Goal: Task Accomplishment & Management: Manage account settings

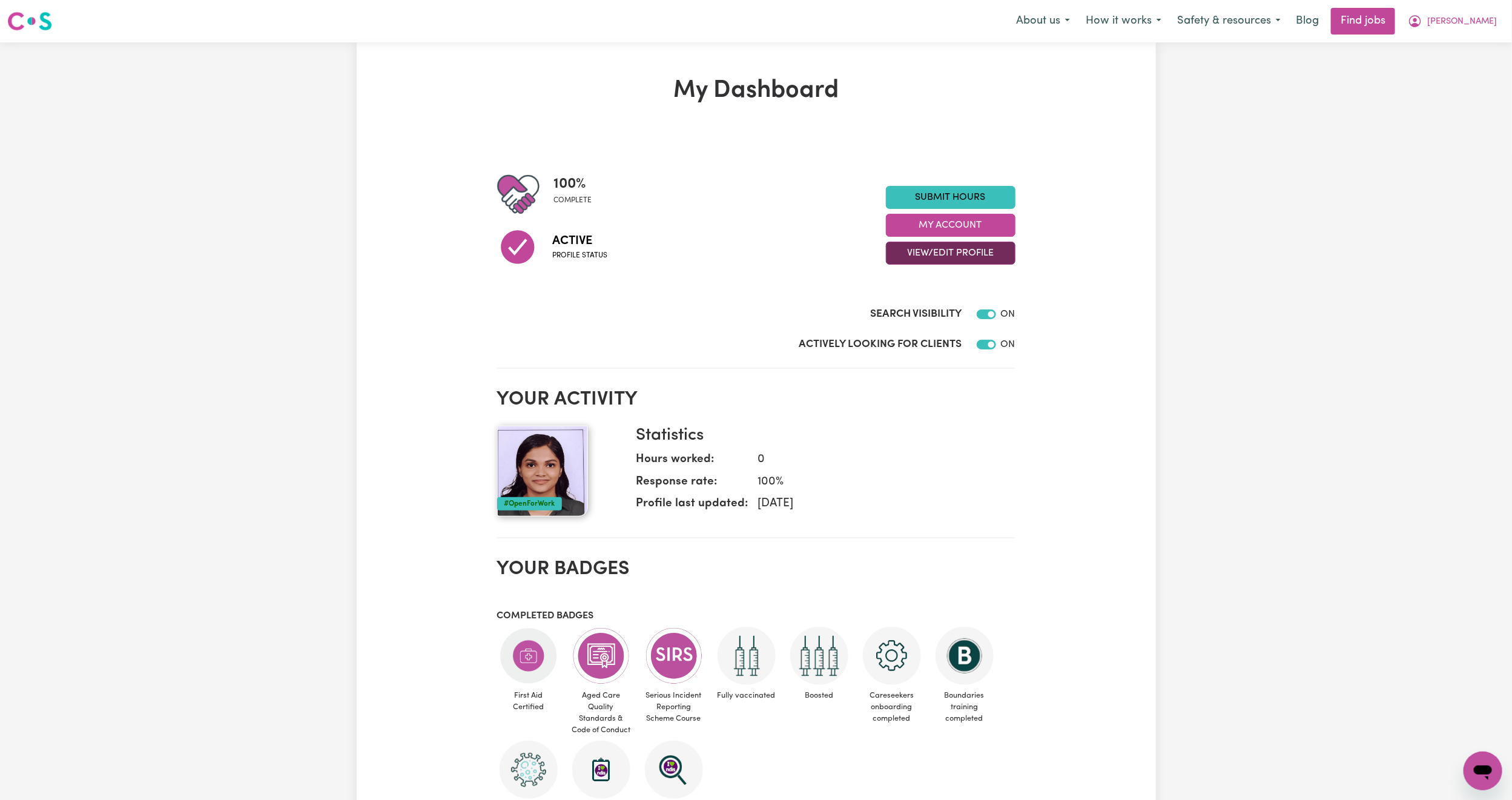
click at [931, 249] on button "View/Edit Profile" at bounding box center [950, 253] width 130 height 23
click at [942, 302] on link "Edit Profile" at bounding box center [943, 308] width 113 height 24
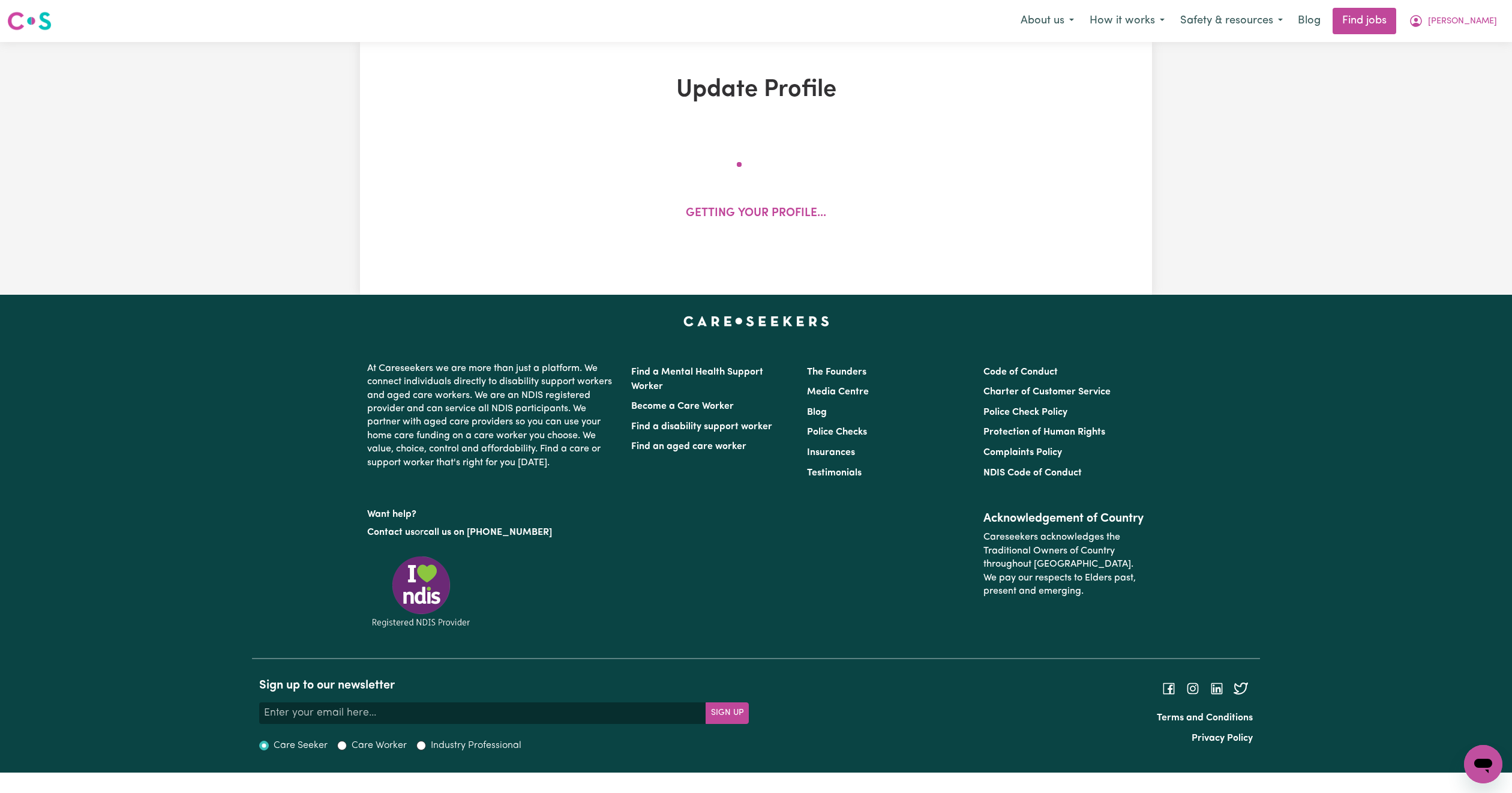
select select "female"
select select "Student Visa"
select select "Studying a healthcare related degree or qualification"
select select "45"
select select "50"
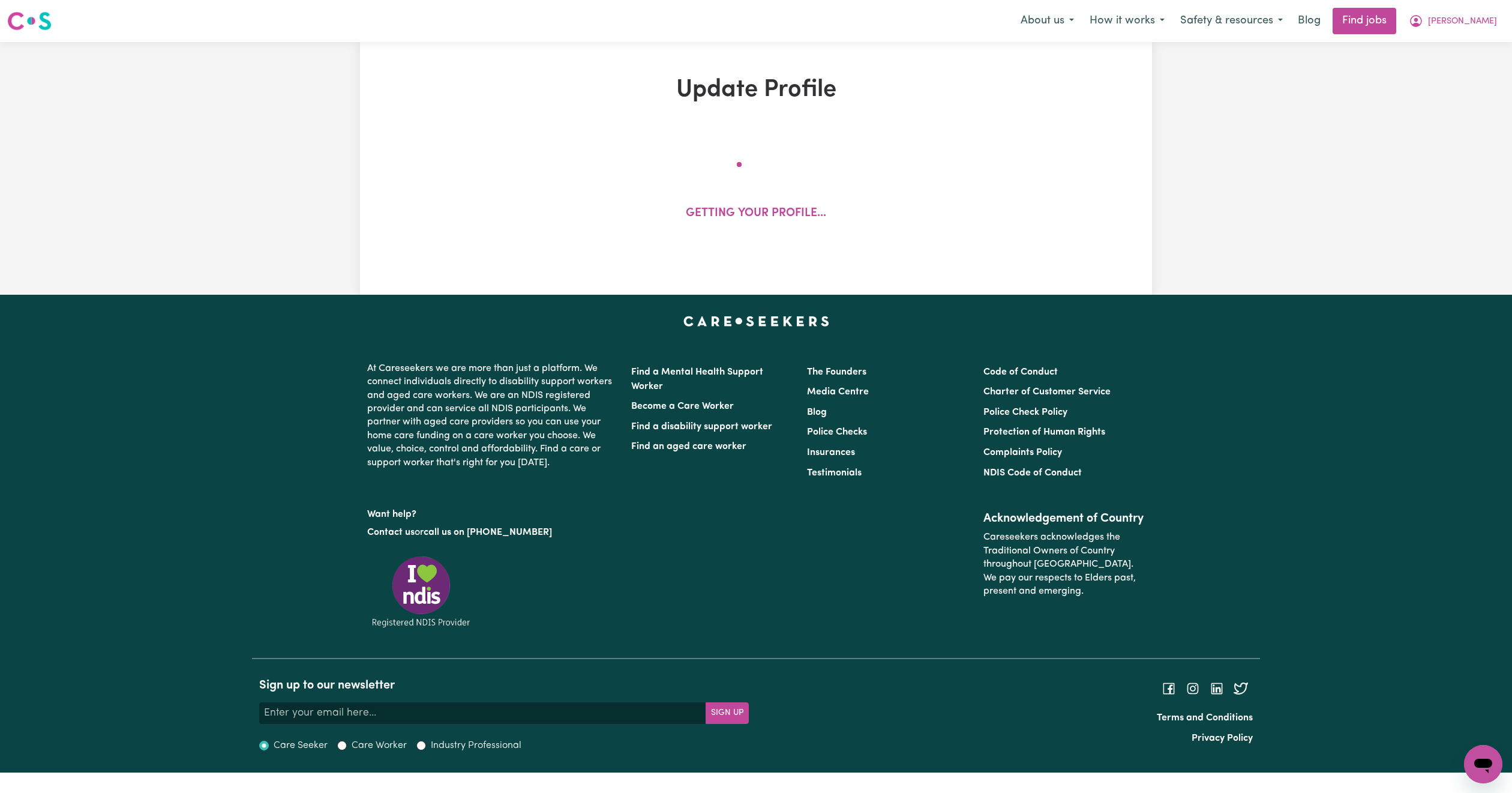
select select "60"
select select "70"
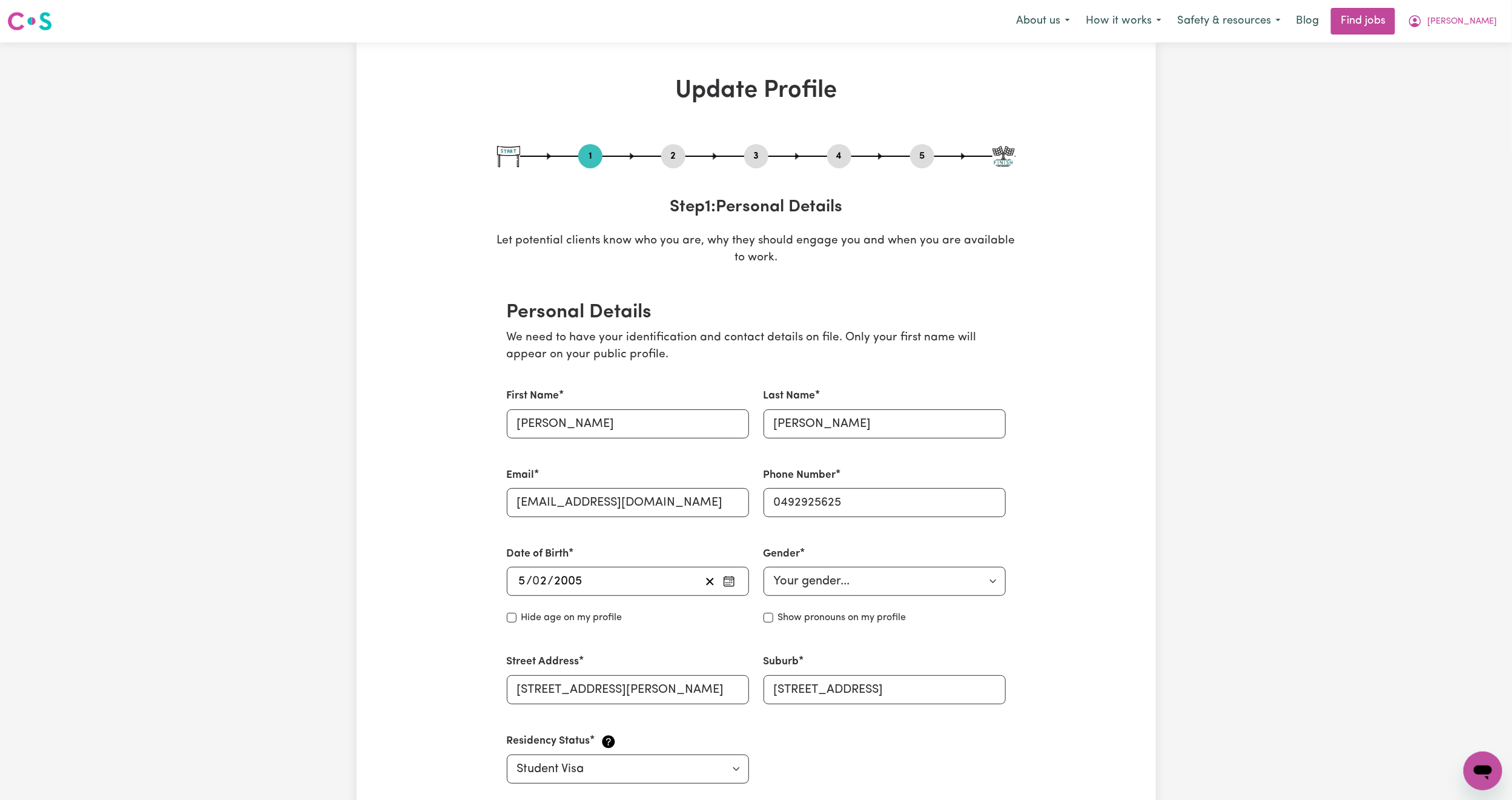
click at [674, 150] on button "2" at bounding box center [674, 156] width 24 height 15
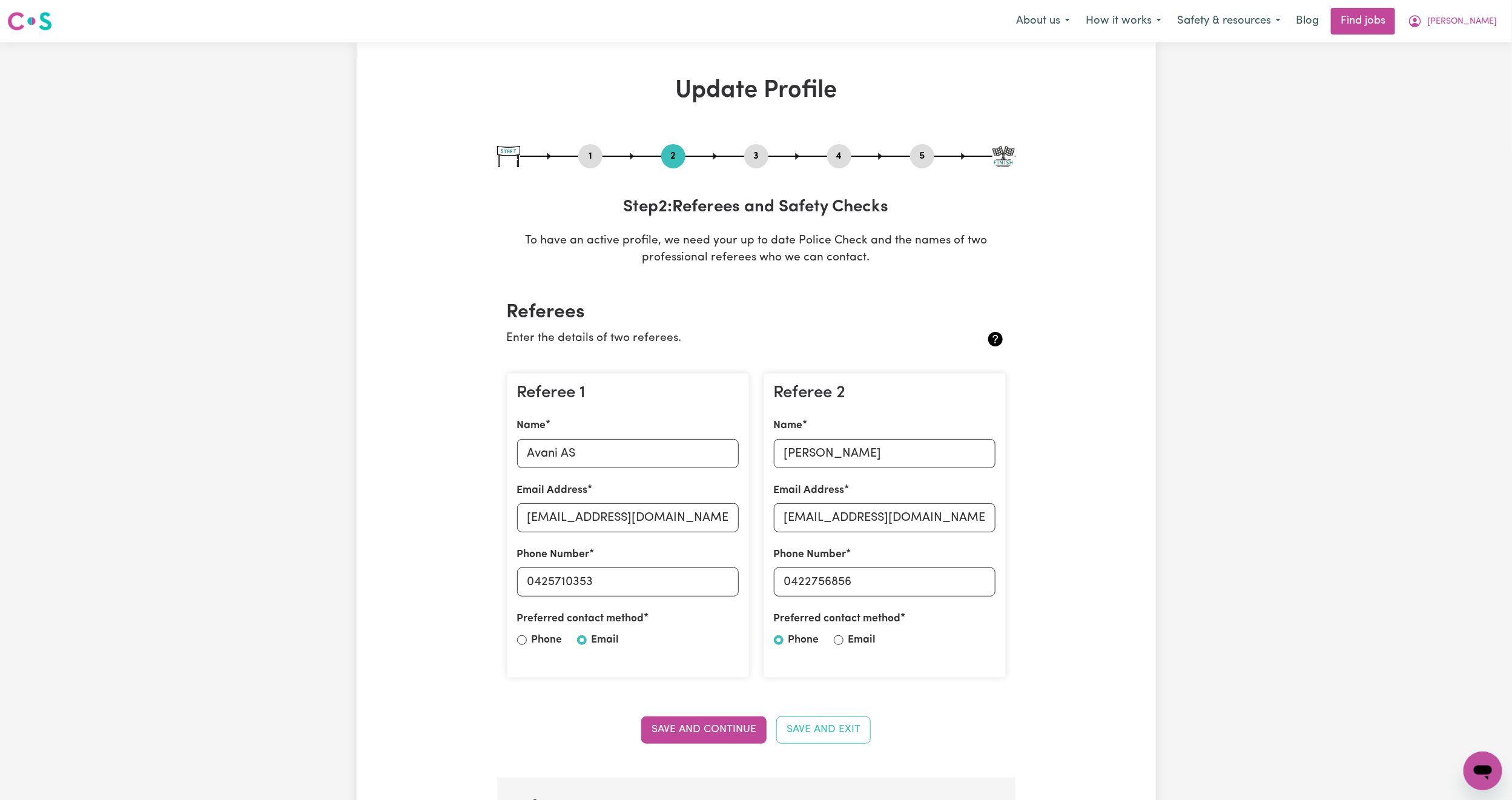
click at [755, 158] on button "3" at bounding box center [757, 156] width 24 height 15
select select "2024"
select select "2025"
select select "Certificate III (Individual Support)"
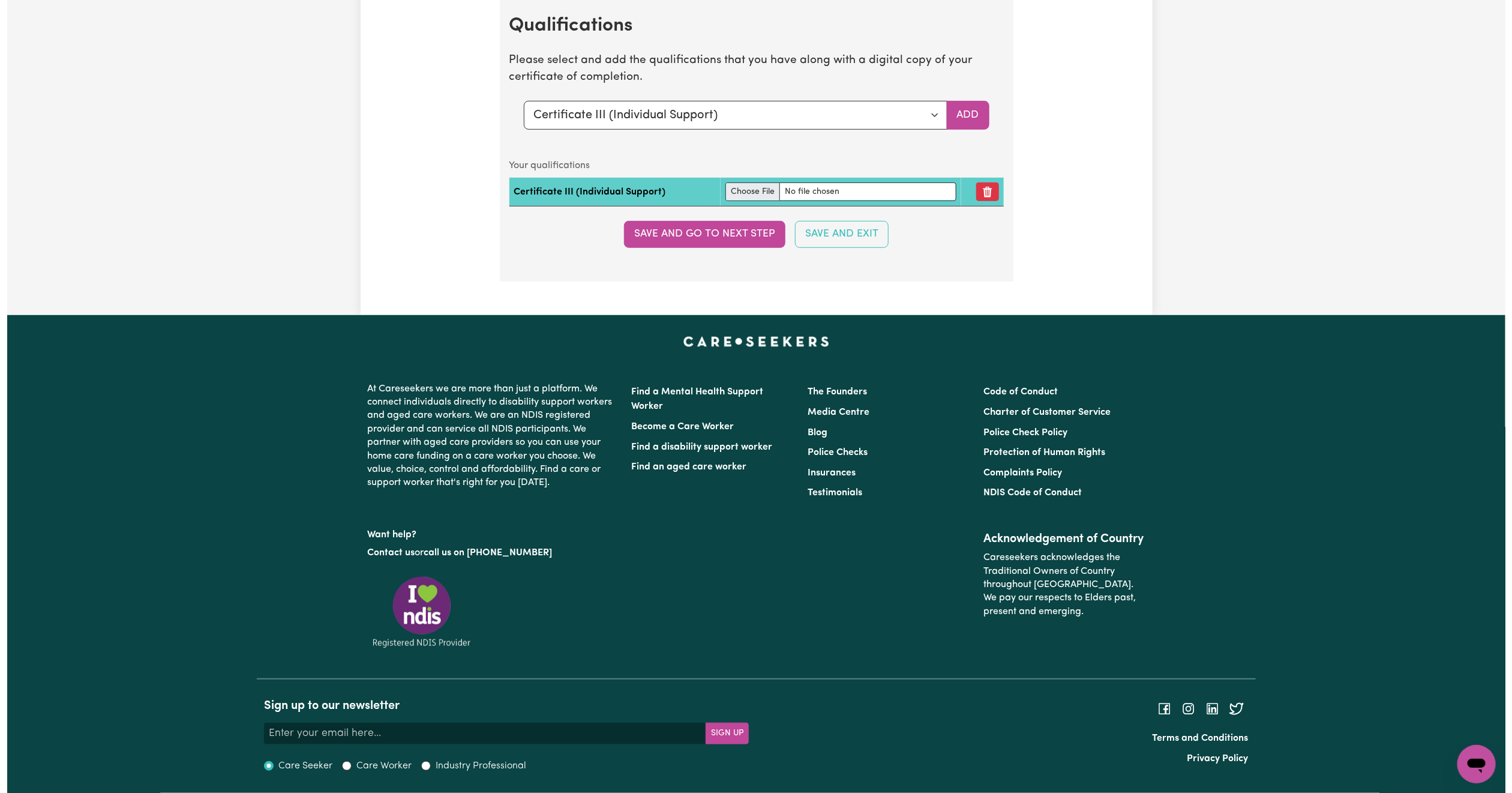
scroll to position [3416, 0]
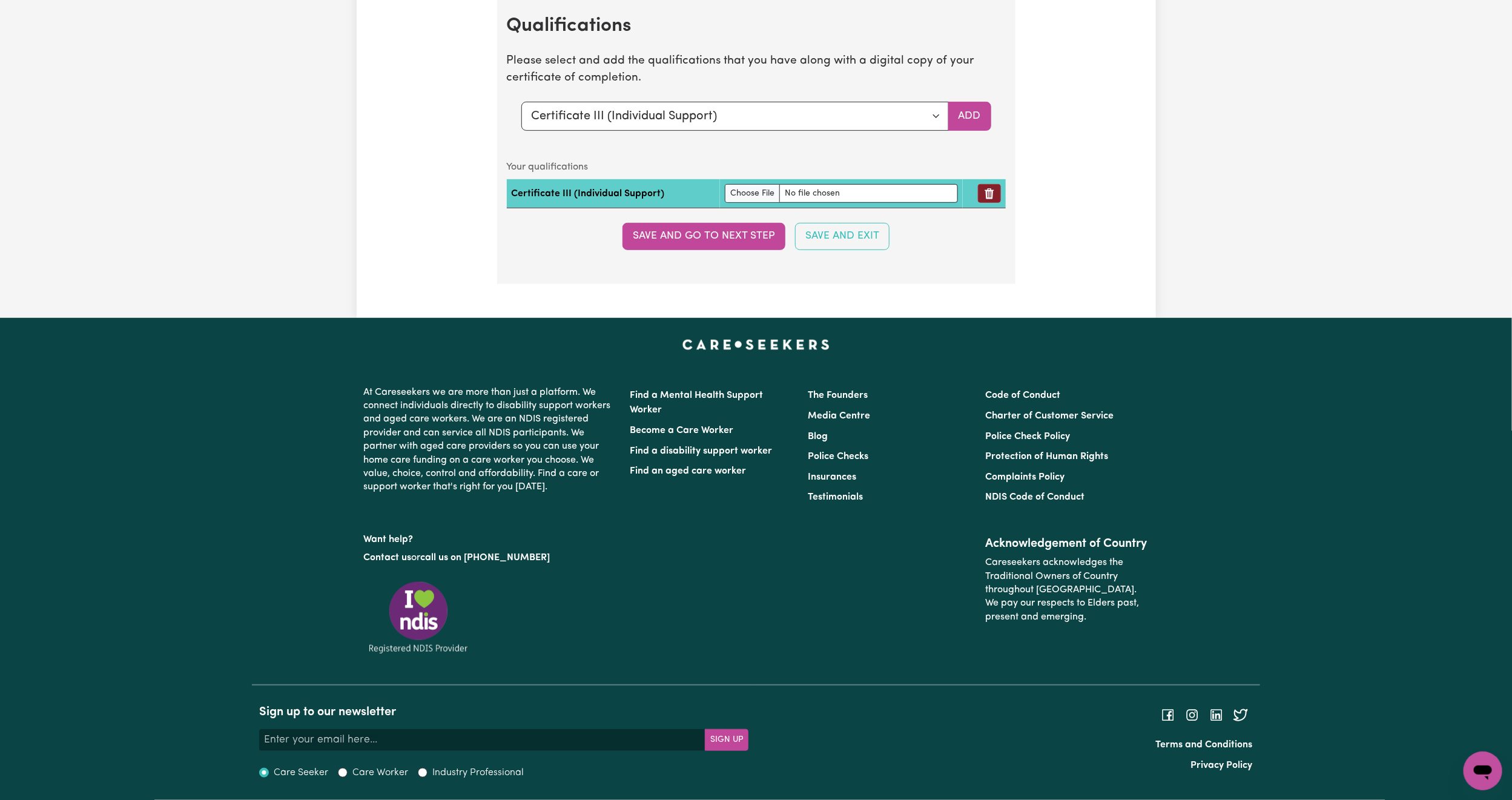
click at [984, 191] on icon "Remove qualification" at bounding box center [989, 193] width 12 height 12
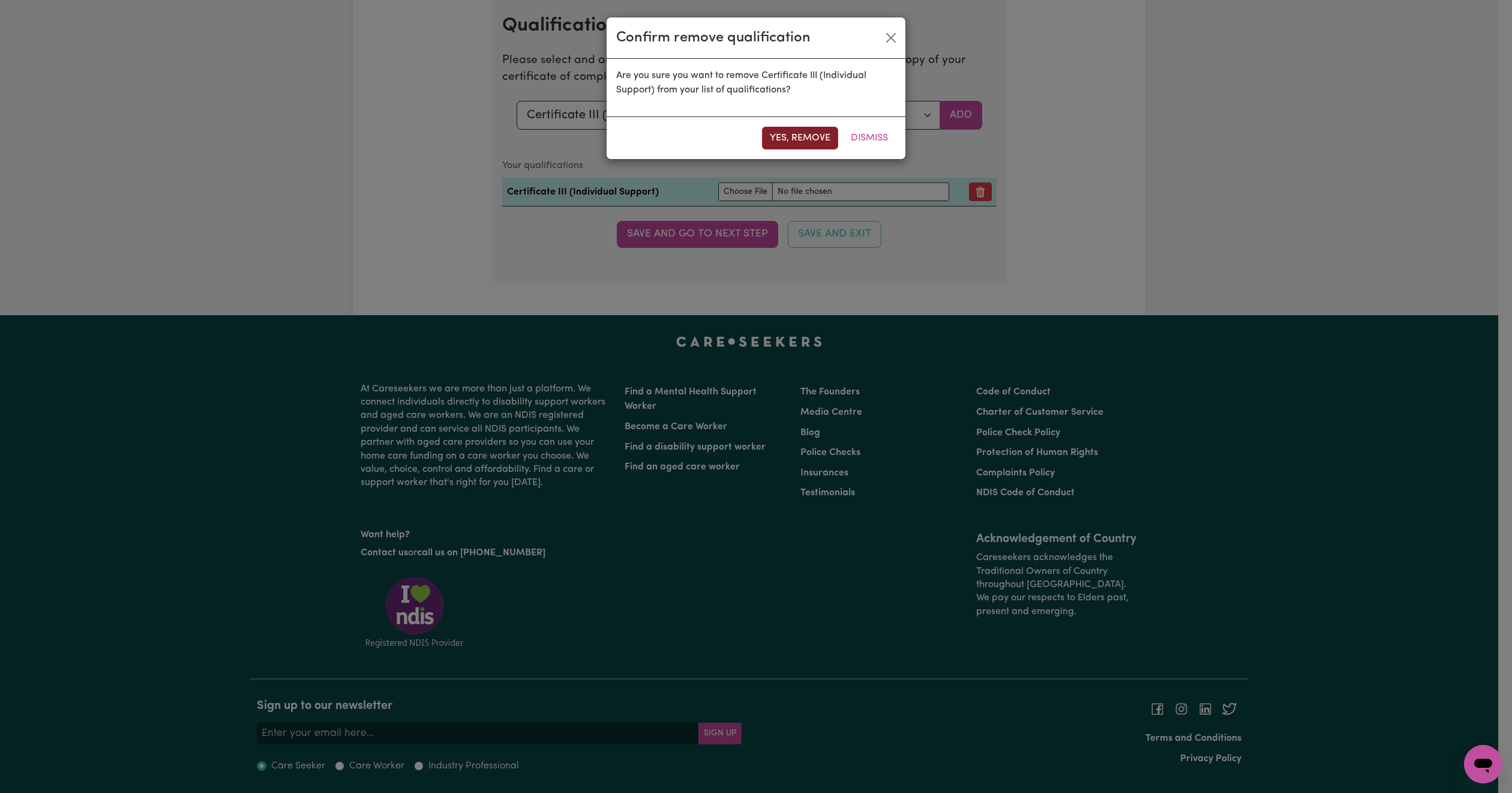
click at [792, 137] on button "Yes, remove" at bounding box center [800, 138] width 76 height 23
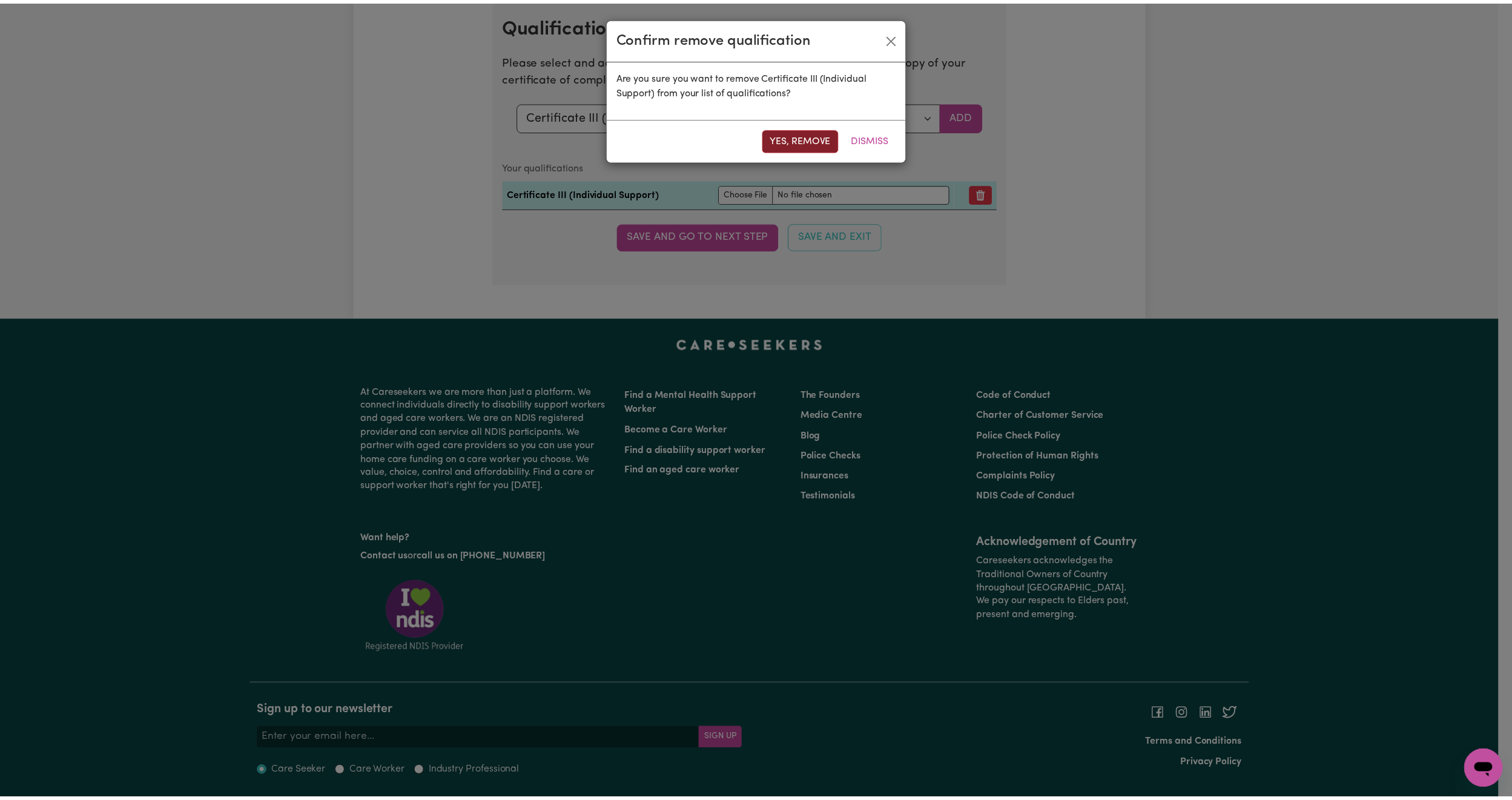
scroll to position [3367, 0]
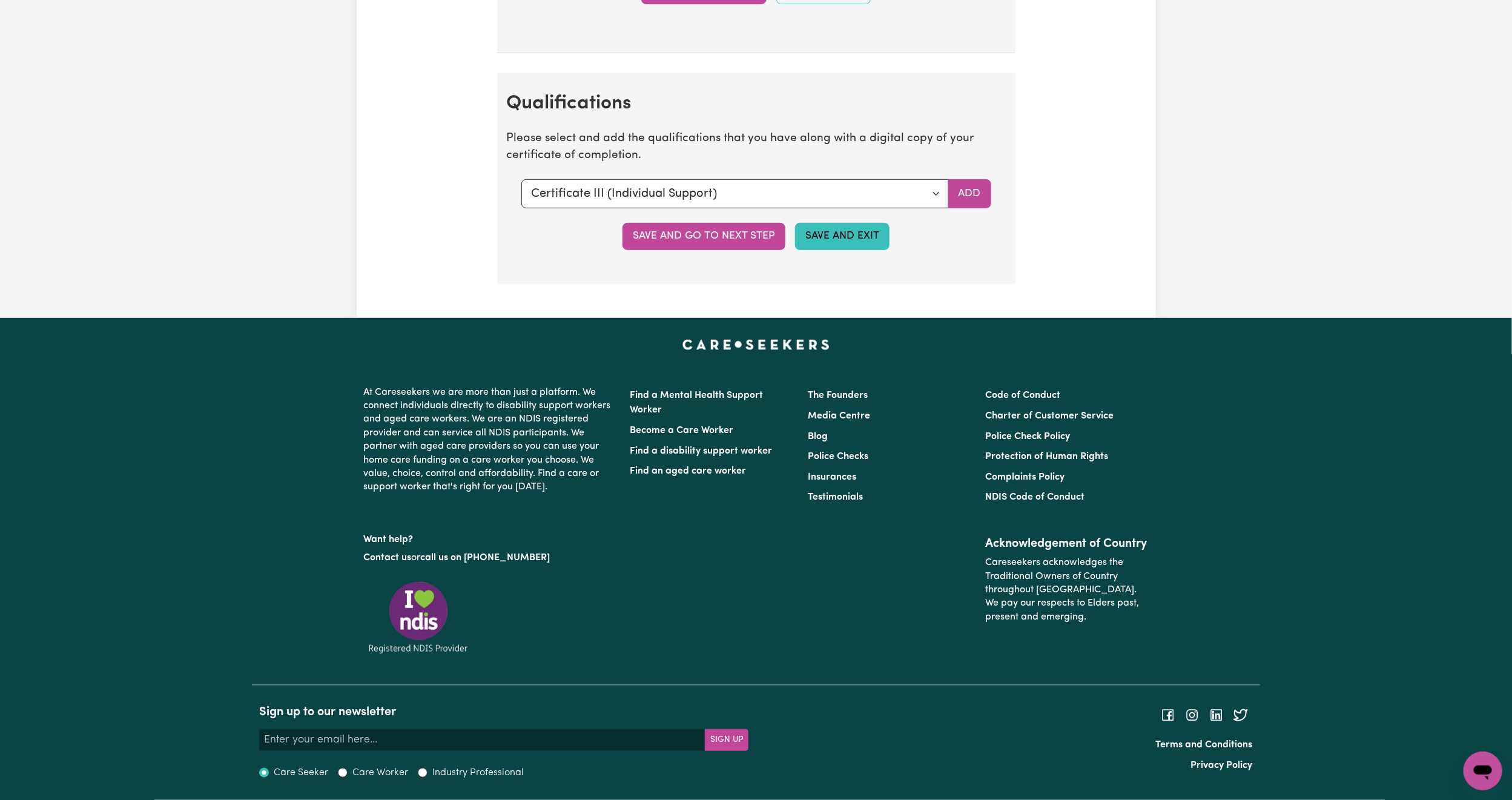
click at [835, 229] on button "Save and Exit" at bounding box center [842, 236] width 95 height 26
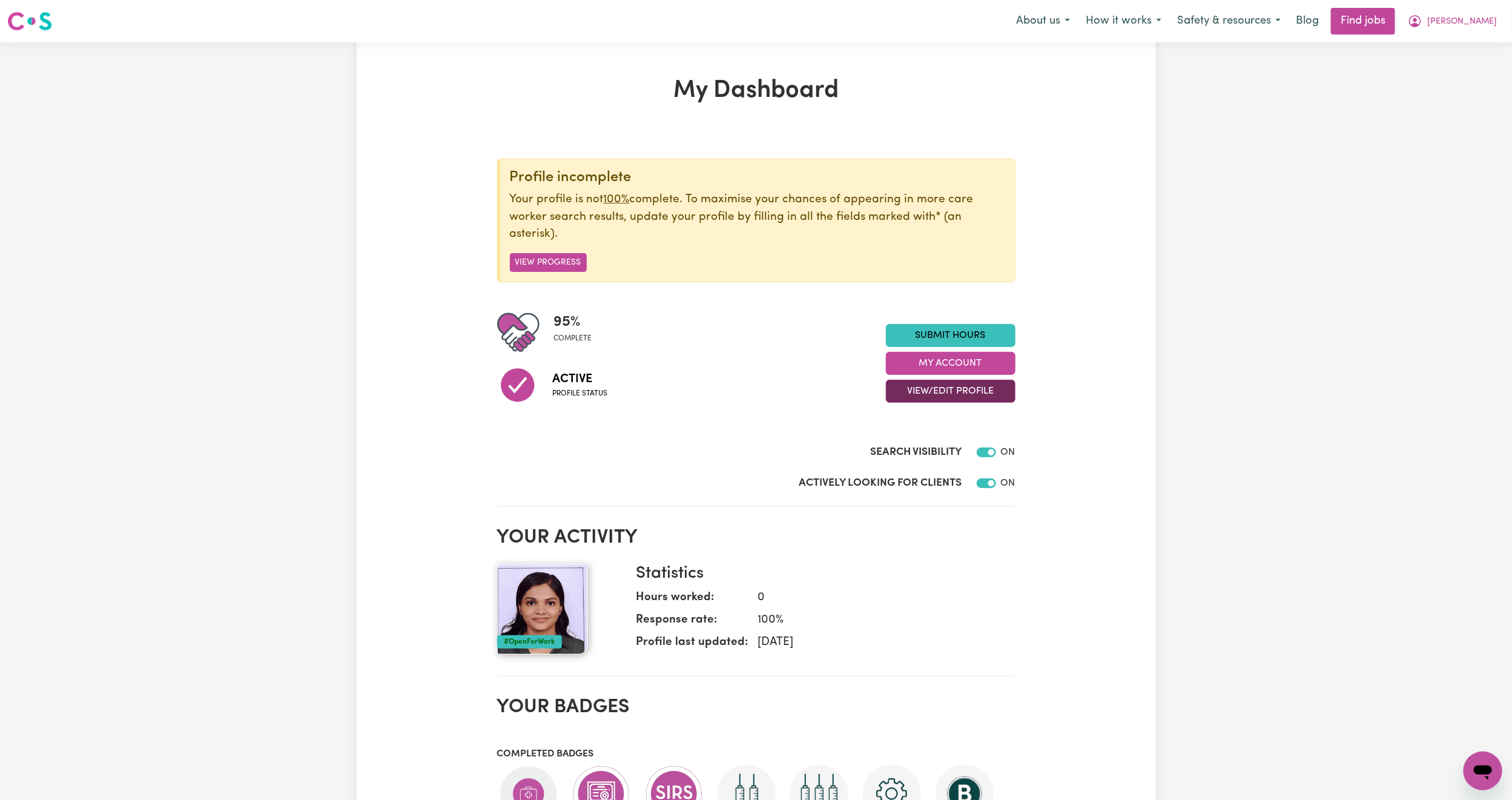
click at [935, 389] on button "View/Edit Profile" at bounding box center [950, 391] width 130 height 23
click at [935, 418] on link "View Profile" at bounding box center [943, 422] width 113 height 24
click at [1481, 16] on span "[PERSON_NAME]" at bounding box center [1462, 21] width 70 height 14
click at [1454, 92] on link "Logout" at bounding box center [1456, 93] width 95 height 23
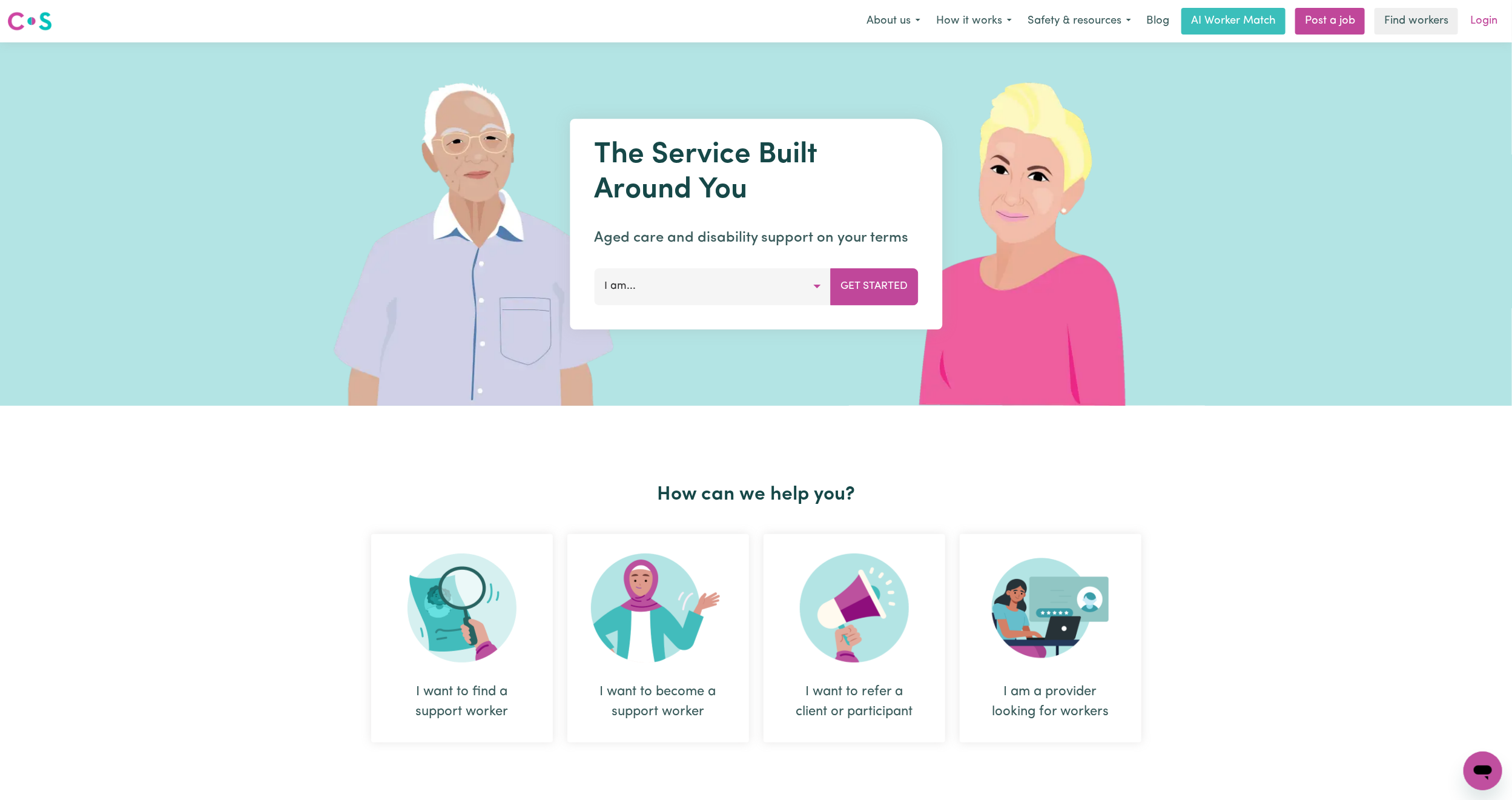
click at [1482, 20] on link "Login" at bounding box center [1484, 21] width 42 height 26
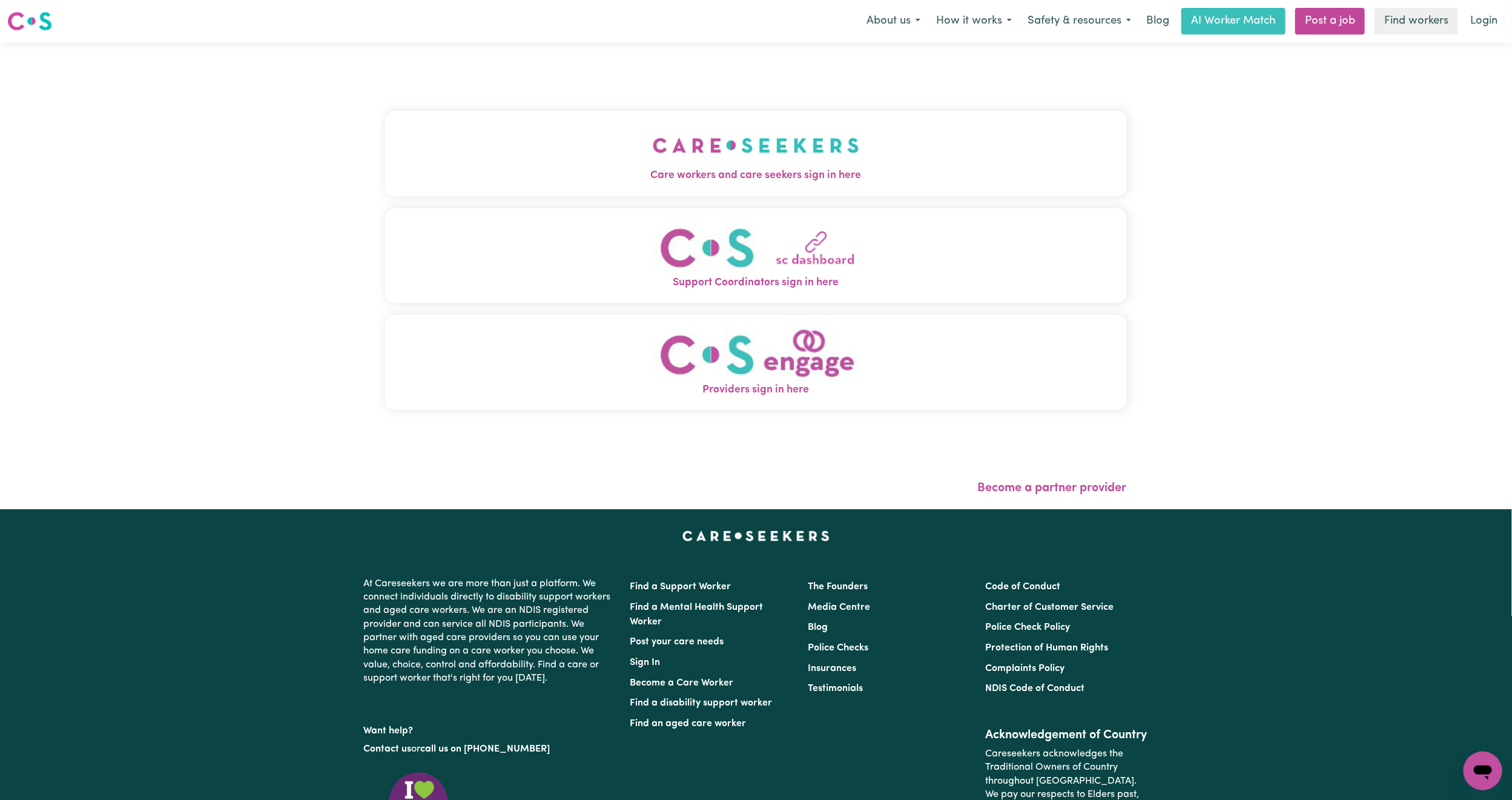
click at [653, 162] on img "Care workers and care seekers sign in here" at bounding box center [756, 146] width 206 height 45
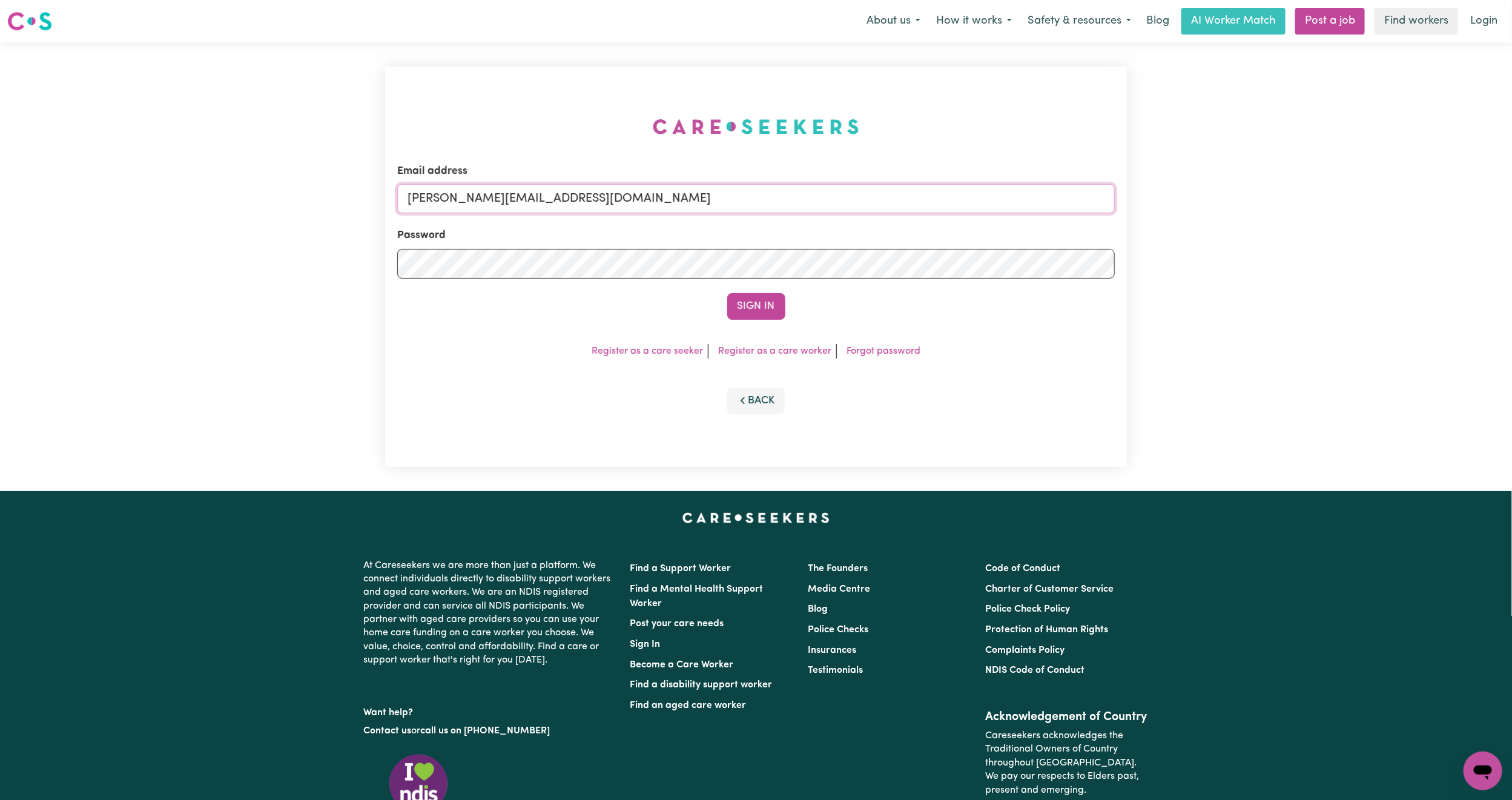
drag, startPoint x: 572, startPoint y: 191, endPoint x: 578, endPoint y: 202, distance: 12.5
click at [572, 191] on input "mikayla+engage@careseekers.com.au" at bounding box center [755, 199] width 717 height 29
drag, startPoint x: 469, startPoint y: 202, endPoint x: 937, endPoint y: 231, distance: 468.9
click at [937, 231] on form "Email address superuser~mikayla@careseekers.com.au Password Sign In" at bounding box center [755, 242] width 717 height 156
type input "superuser~YvonneBrylskiMURRUMBEENA@careseekers.com.au"
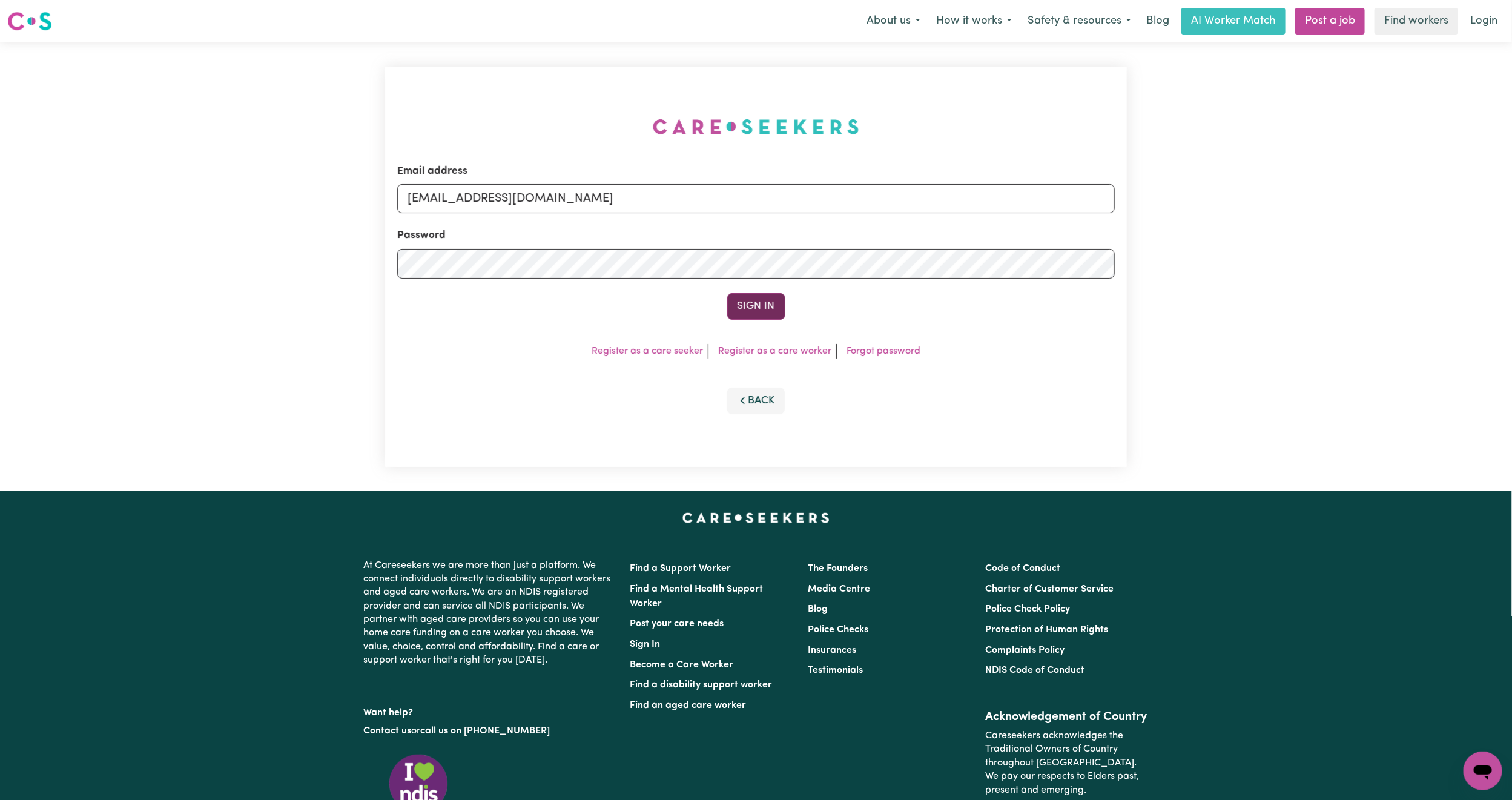
click at [750, 315] on button "Sign In" at bounding box center [756, 306] width 58 height 26
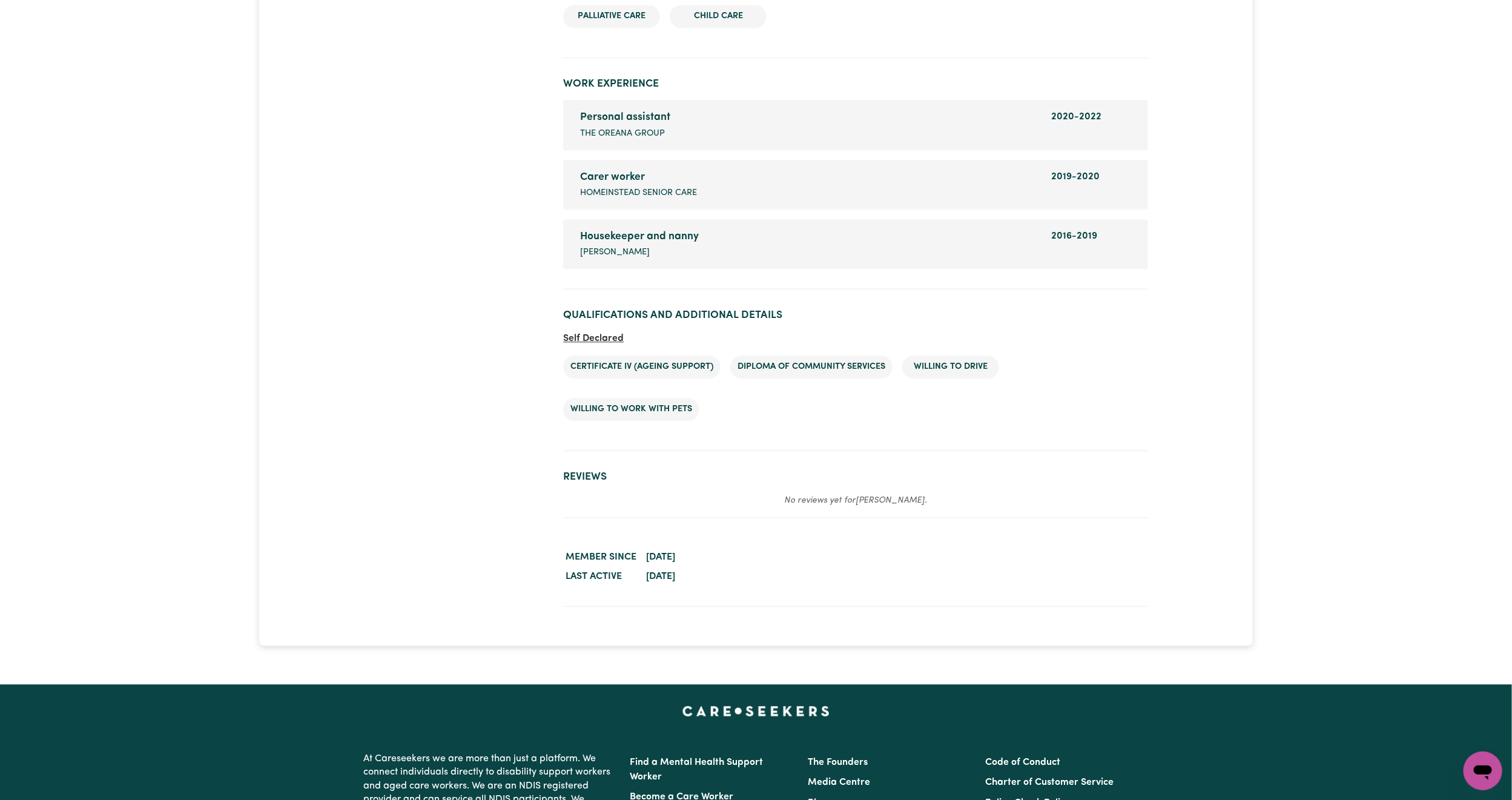
scroll to position [1454, 0]
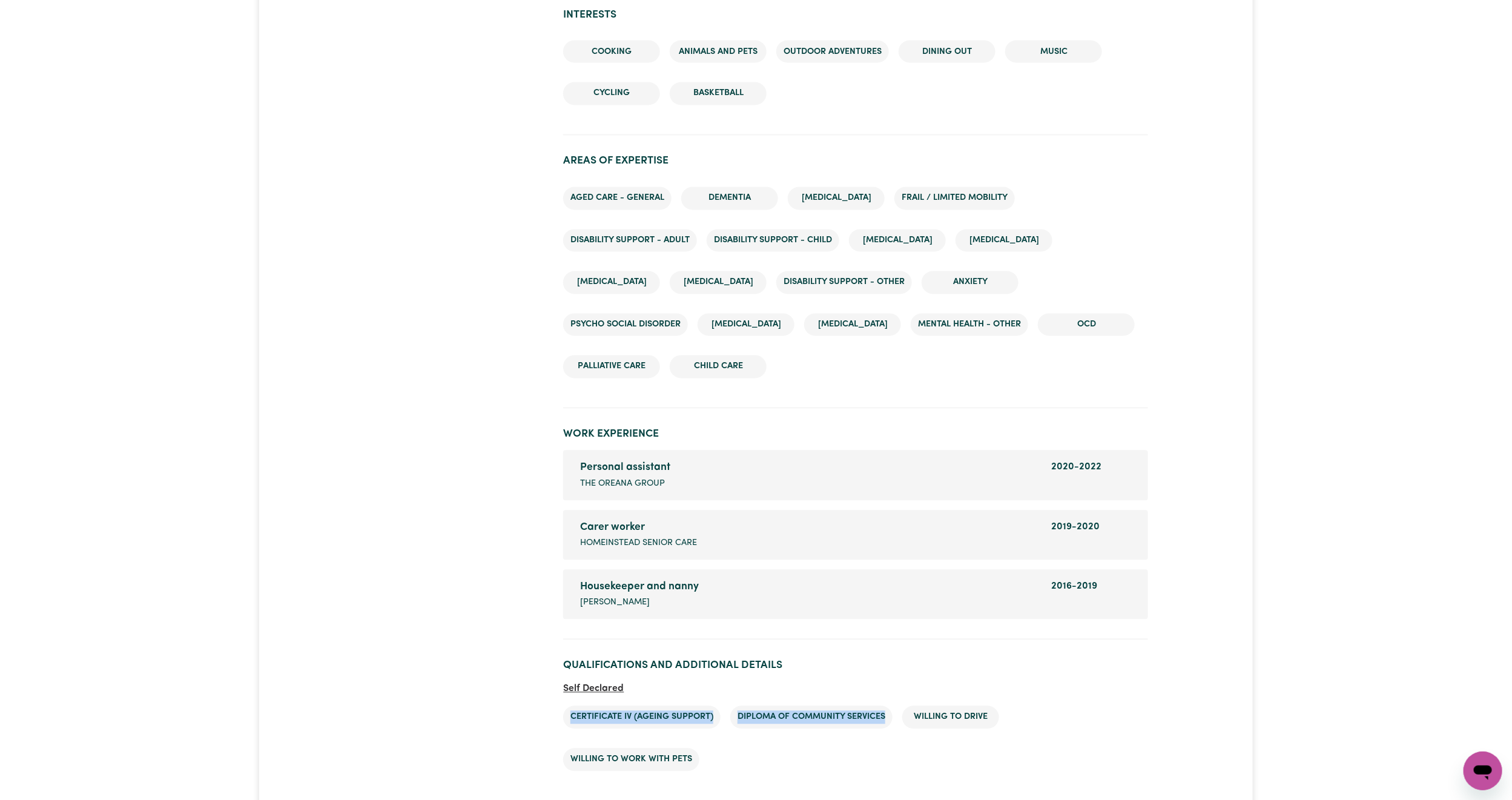
drag, startPoint x: 886, startPoint y: 698, endPoint x: 573, endPoint y: 702, distance: 313.0
click at [573, 702] on ul "Certificate IV (Ageing Support) Diploma of Community Services Willing to drive …" at bounding box center [855, 738] width 585 height 84
copy ul "Certificate IV (Ageing Support) Diploma of Community Services"
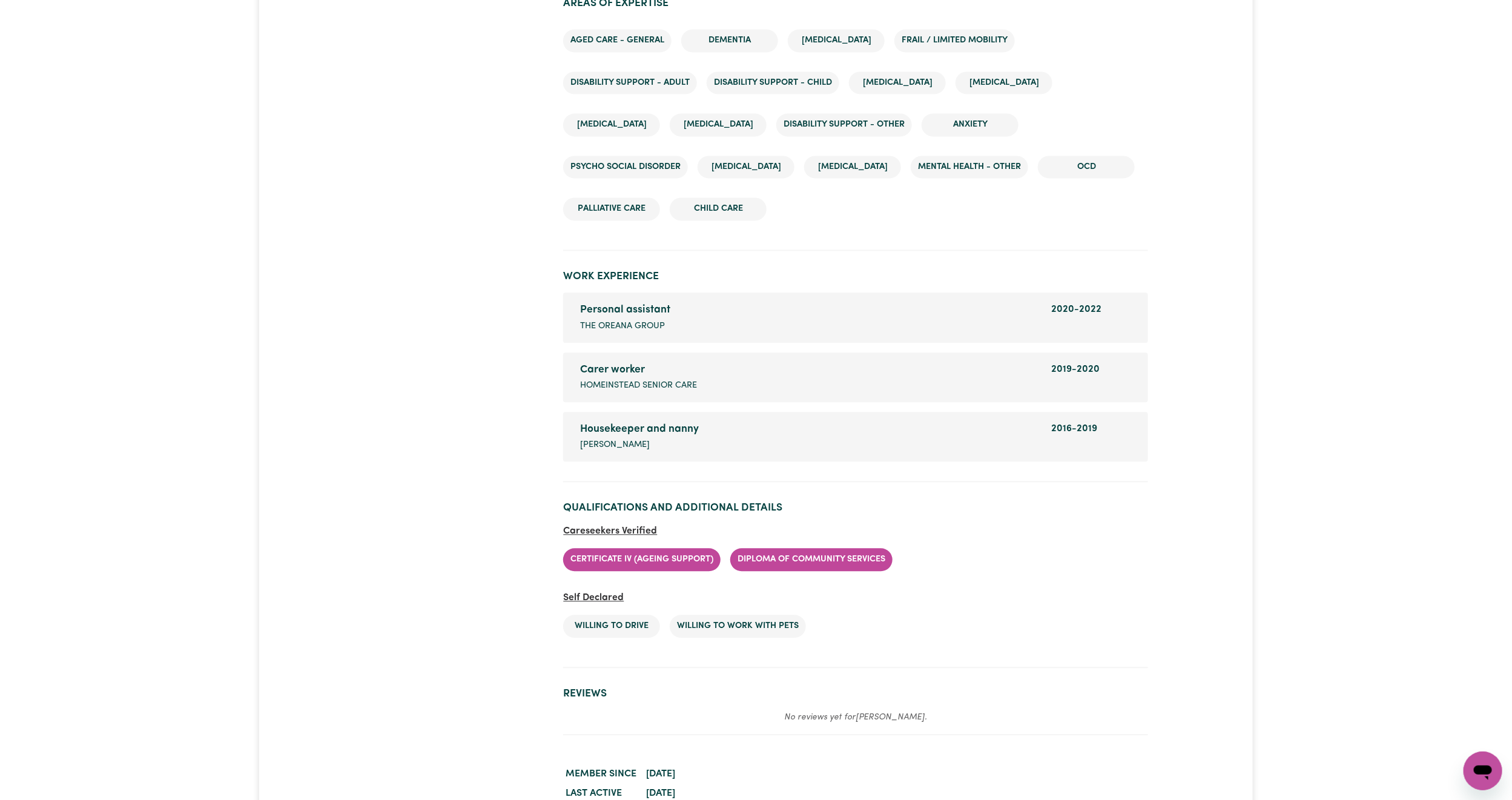
scroll to position [2065, 0]
